Goal: Information Seeking & Learning: Learn about a topic

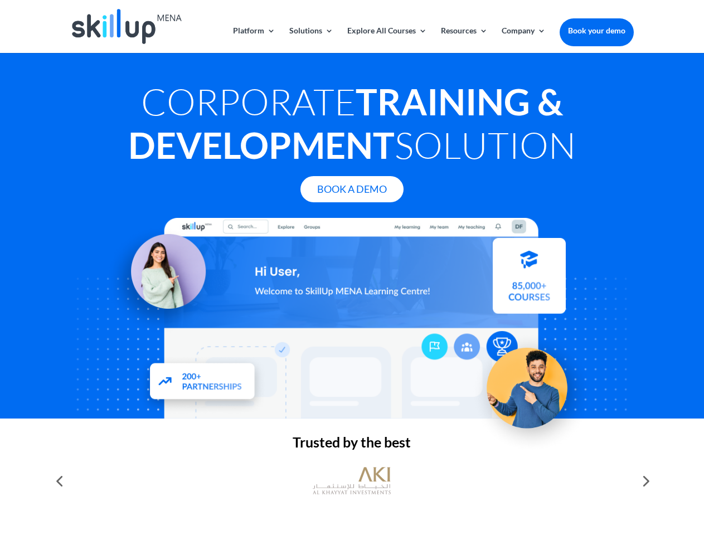
click at [352, 267] on div at bounding box center [351, 318] width 563 height 201
click at [310, 40] on link "Solutions" at bounding box center [311, 40] width 44 height 26
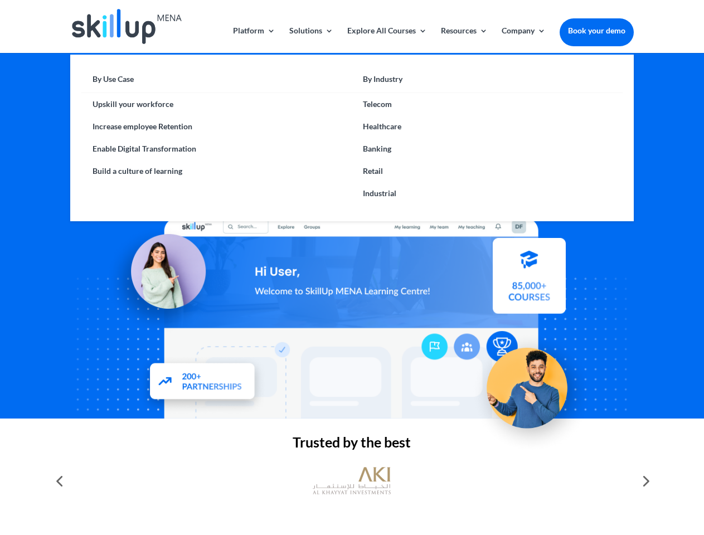
click at [386, 40] on link "Explore All Courses" at bounding box center [387, 40] width 80 height 26
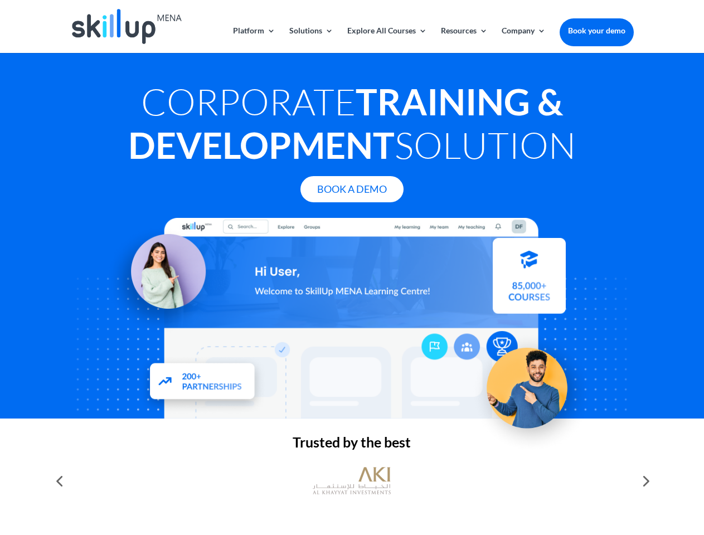
click at [463, 40] on link "Resources" at bounding box center [464, 40] width 47 height 26
click at [523, 40] on link "Company" at bounding box center [523, 40] width 44 height 26
click at [352, 481] on img at bounding box center [352, 480] width 78 height 39
